Goal: Task Accomplishment & Management: Use online tool/utility

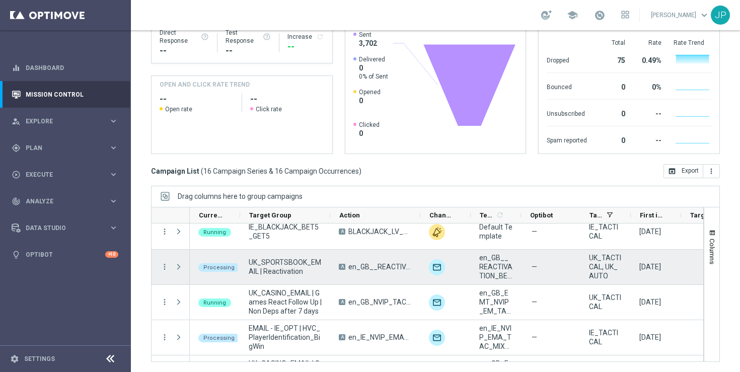
scroll to position [151, 0]
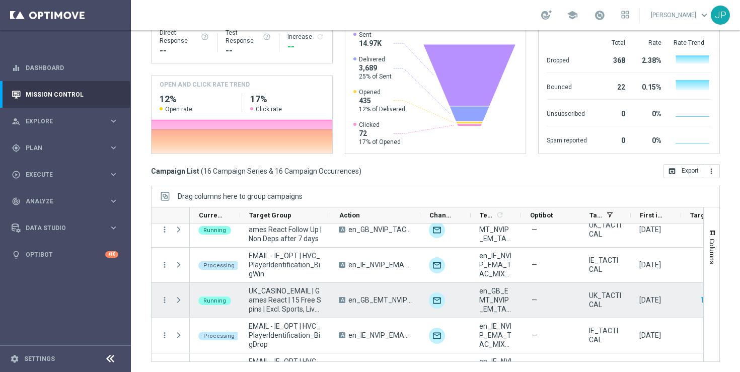
scroll to position [225, 0]
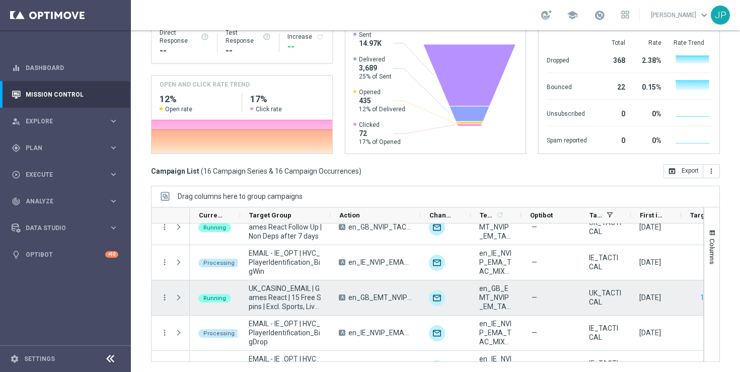
click at [179, 297] on span "Press SPACE to select this row." at bounding box center [178, 298] width 9 height 8
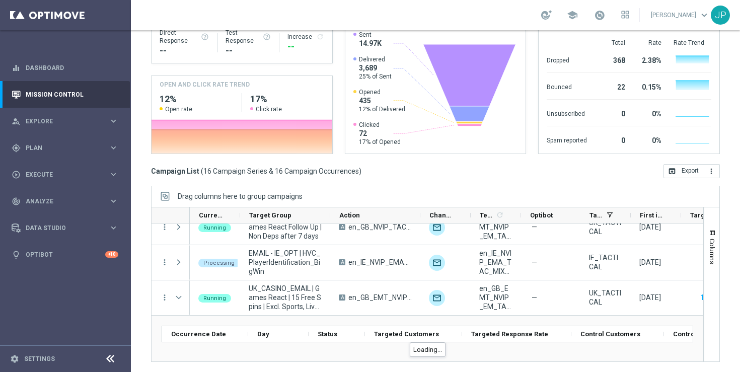
scroll to position [270, 0]
